Goal: Register for event/course

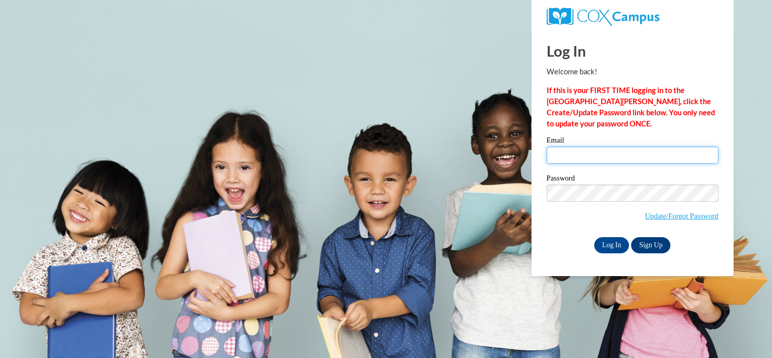
click at [600, 154] on input "Email" at bounding box center [633, 155] width 172 height 17
click at [659, 242] on link "Sign Up" at bounding box center [650, 245] width 39 height 16
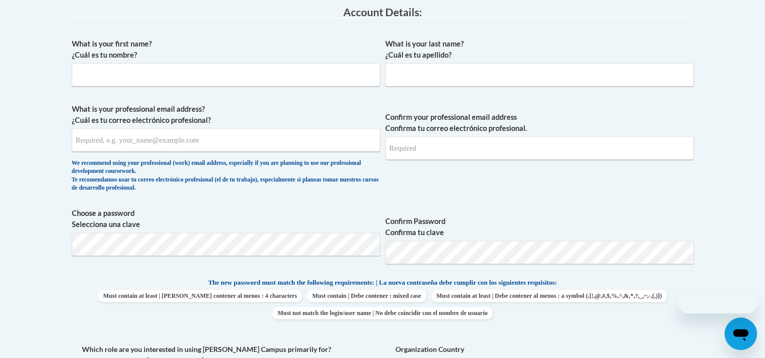
scroll to position [269, 0]
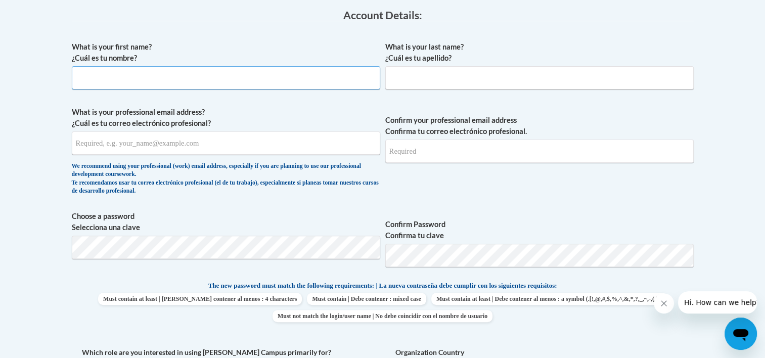
click at [302, 77] on input "What is your first name? ¿Cuál es tu nombre?" at bounding box center [226, 77] width 308 height 23
type input "Treshawna"
type input "Roberson"
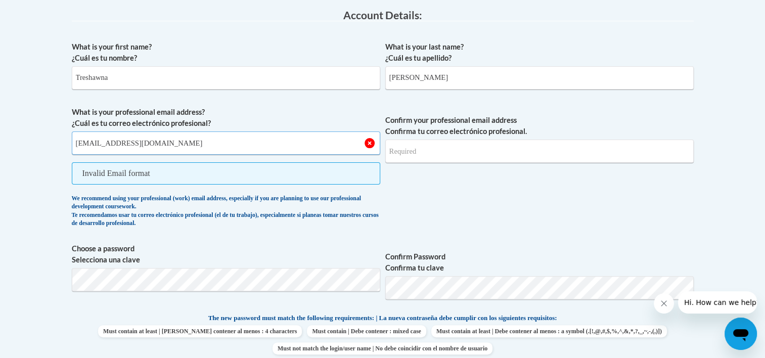
type input "mooretreshawna@gmail.com"
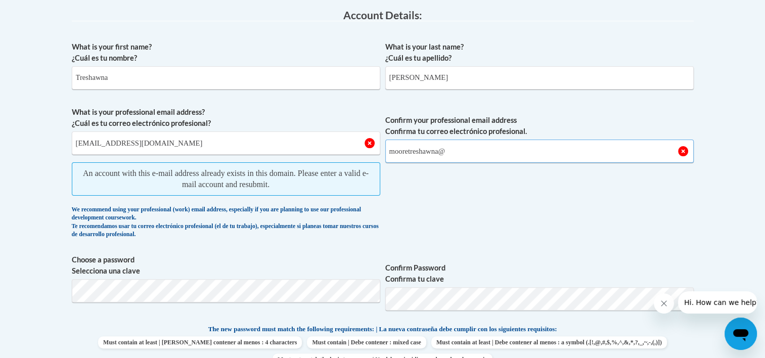
click at [477, 150] on input "mooretreshawna@" at bounding box center [539, 151] width 308 height 23
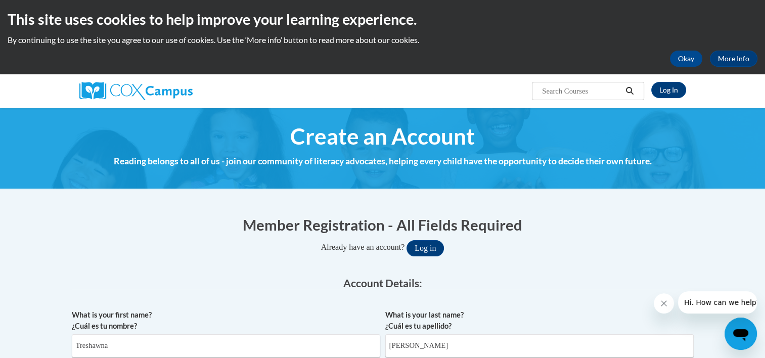
scroll to position [0, 0]
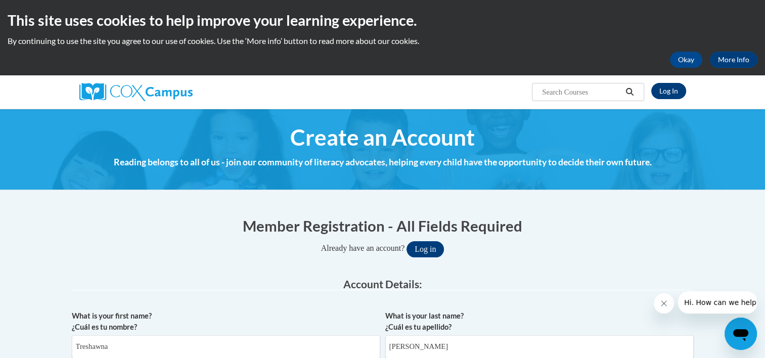
type input "mooretreshawna@gmail.com"
click at [665, 91] on link "Log In" at bounding box center [668, 91] width 35 height 16
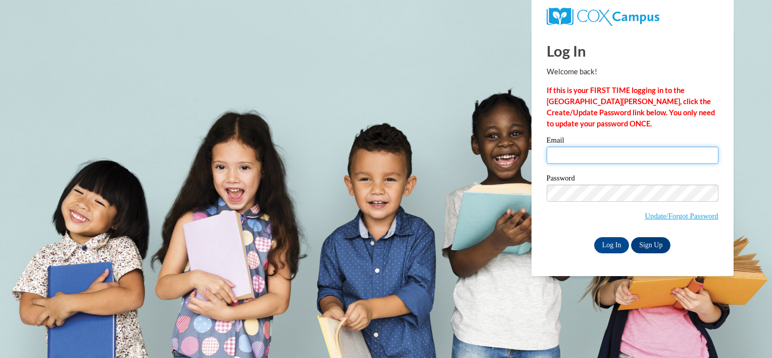
click at [616, 149] on input "Email" at bounding box center [633, 155] width 172 height 17
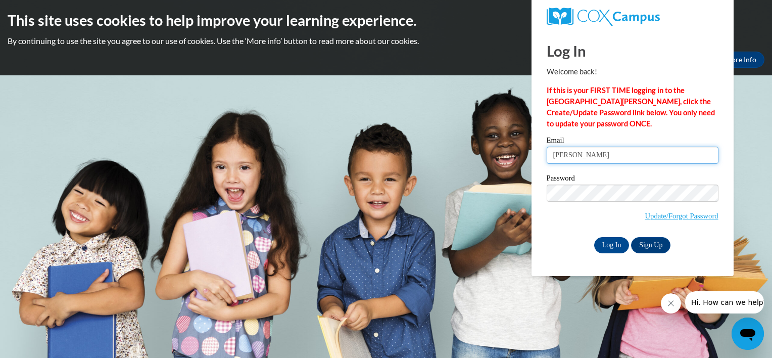
type input "mooretreshawna@gmail.com"
click at [608, 249] on input "Log In" at bounding box center [612, 245] width 35 height 16
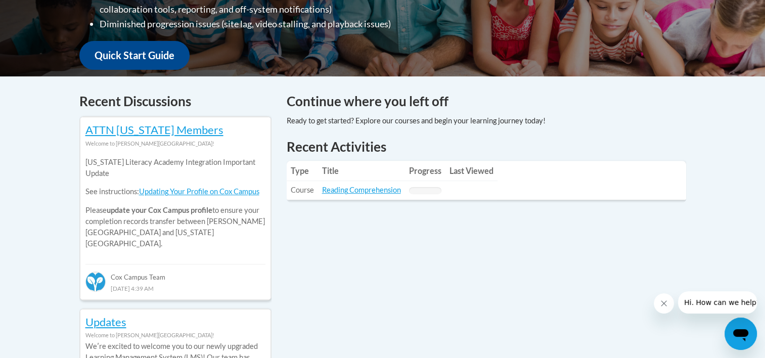
scroll to position [354, 0]
click at [364, 194] on link "Reading Comprehension" at bounding box center [361, 190] width 79 height 9
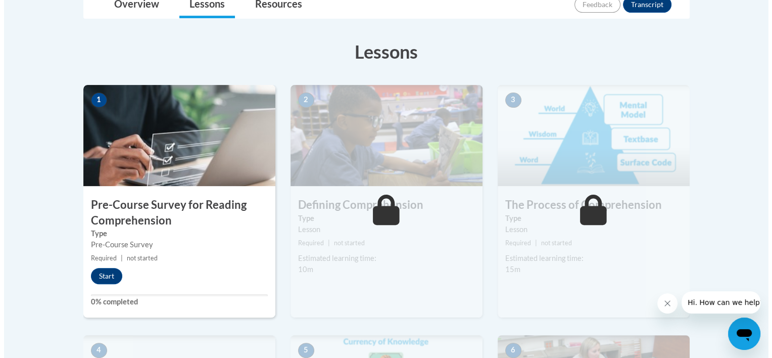
scroll to position [255, 0]
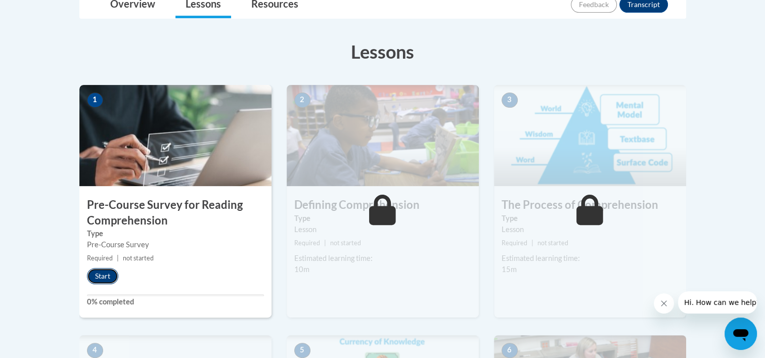
click at [105, 277] on button "Start" at bounding box center [102, 276] width 31 height 16
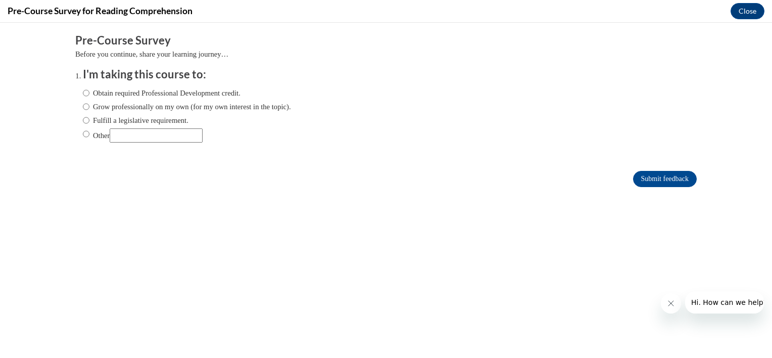
scroll to position [0, 0]
click at [83, 93] on input "Obtain required Professional Development credit." at bounding box center [86, 92] width 7 height 11
radio input "true"
click at [658, 176] on input "Submit feedback" at bounding box center [665, 179] width 64 height 16
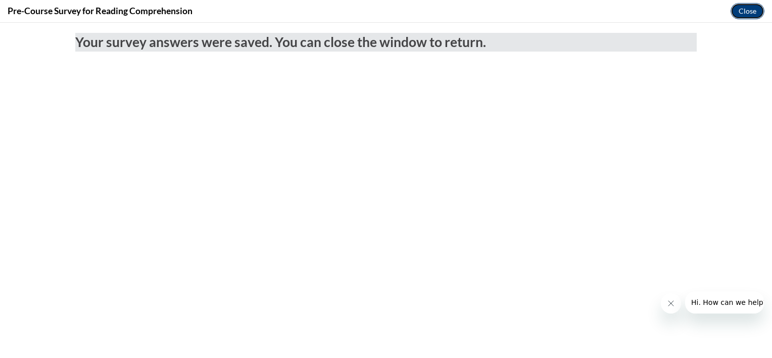
click at [746, 13] on button "Close" at bounding box center [748, 11] width 34 height 16
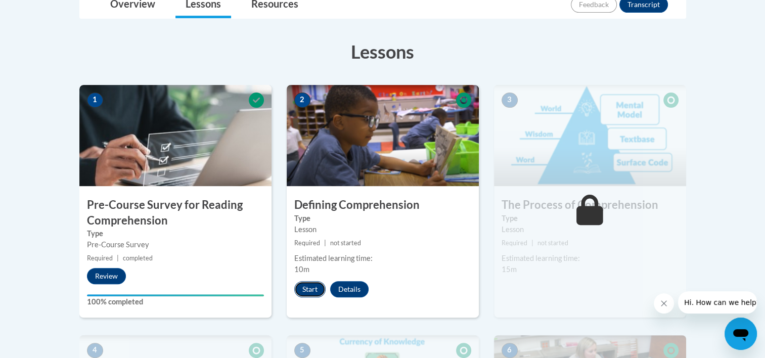
click at [313, 289] on button "Start" at bounding box center [309, 289] width 31 height 16
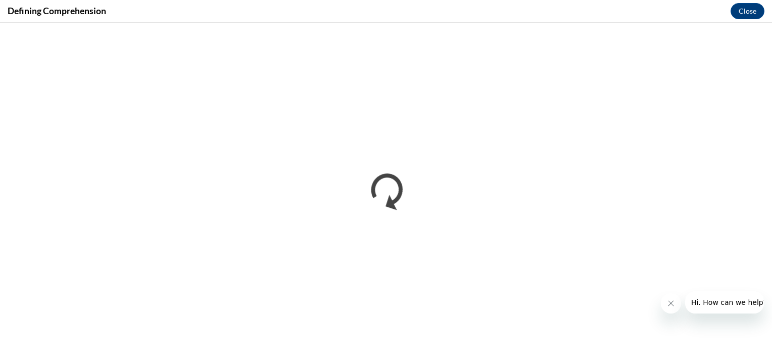
click at [672, 304] on icon "Close message from company" at bounding box center [671, 303] width 8 height 8
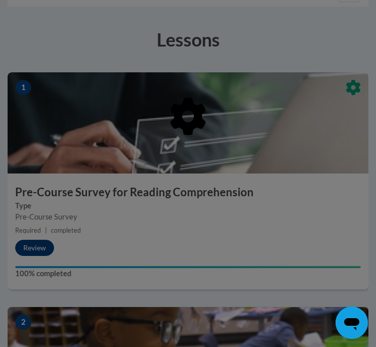
scroll to position [299, 0]
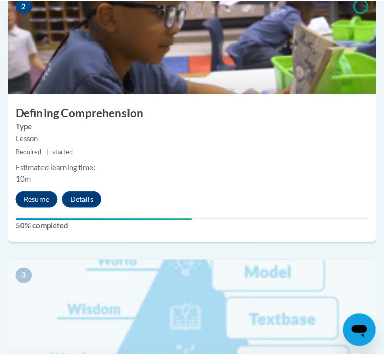
scroll to position [613, 0]
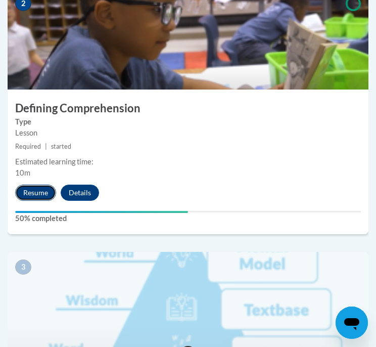
click at [33, 190] on button "Resume" at bounding box center [35, 193] width 41 height 16
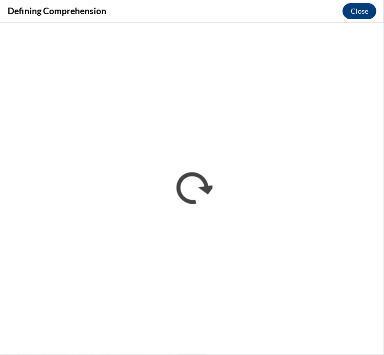
scroll to position [0, 0]
